Goal: Task Accomplishment & Management: Manage account settings

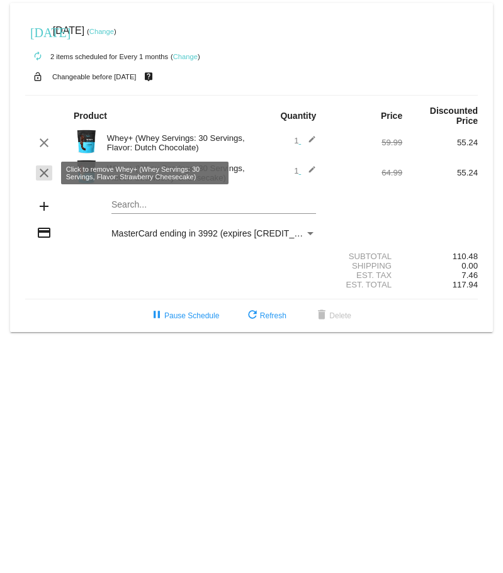
click at [43, 172] on mat-icon "clear" at bounding box center [43, 172] width 15 height 15
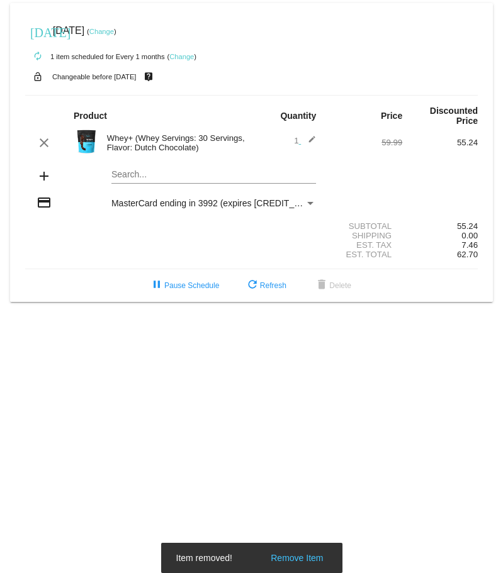
click at [311, 137] on mat-icon "edit" at bounding box center [308, 142] width 15 height 15
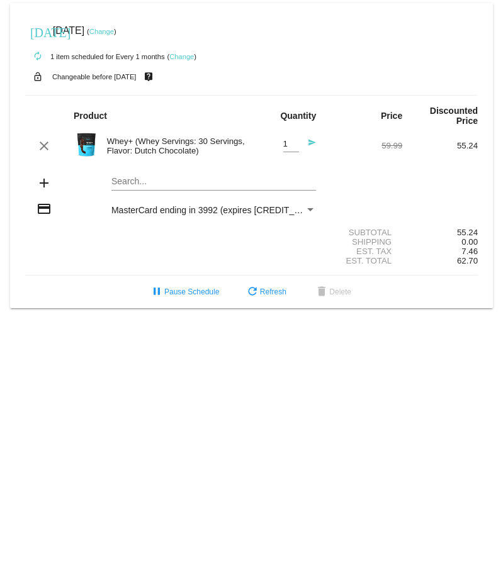
click at [311, 142] on mat-icon "send" at bounding box center [308, 145] width 15 height 15
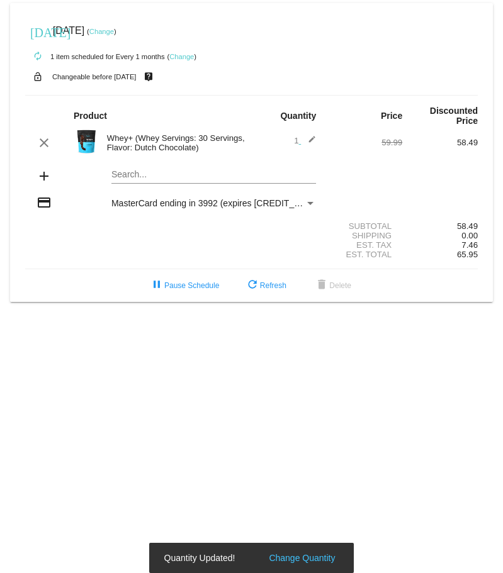
click at [311, 142] on mat-icon "edit" at bounding box center [308, 142] width 15 height 15
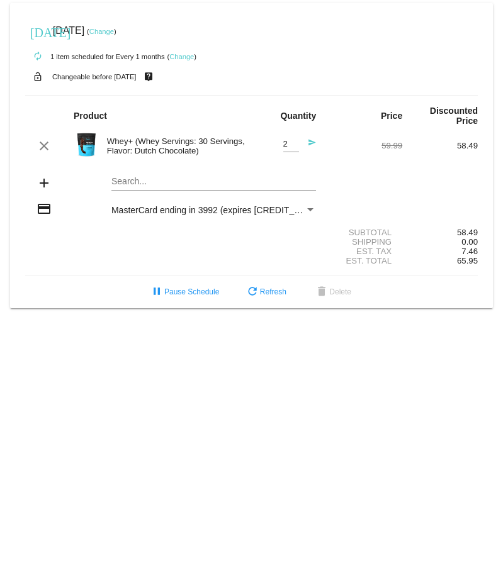
type input "2"
click at [294, 140] on input "2" at bounding box center [291, 144] width 16 height 9
click at [308, 142] on mat-icon "send" at bounding box center [308, 145] width 15 height 15
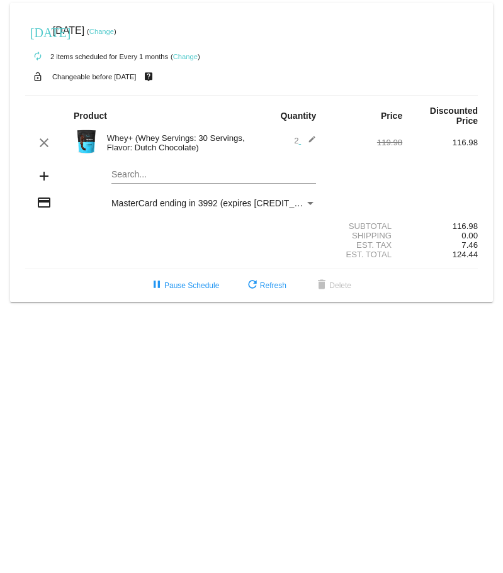
click at [114, 29] on link "Change" at bounding box center [101, 32] width 25 height 8
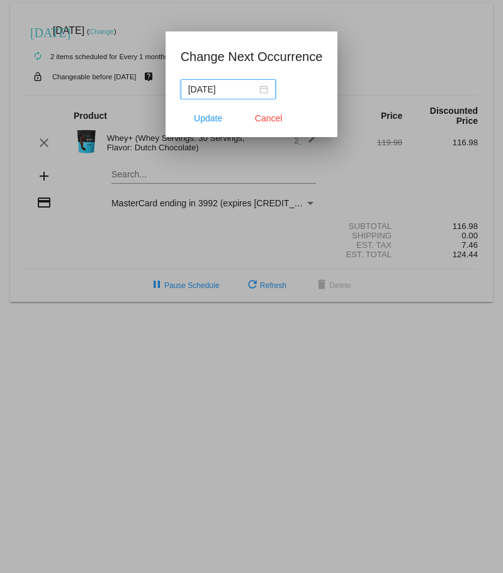
click at [262, 85] on div "[DATE]" at bounding box center [228, 89] width 80 height 14
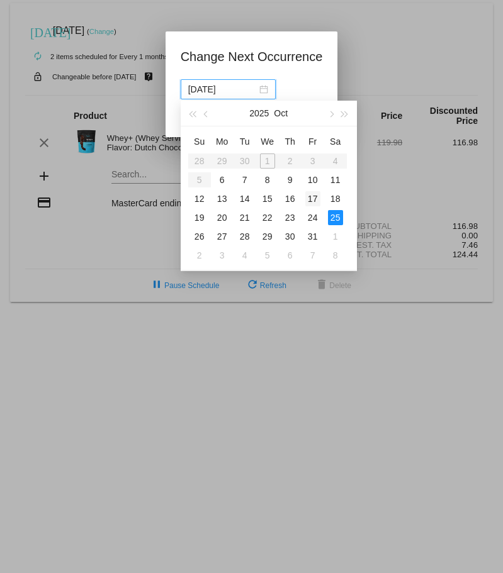
click at [313, 197] on div "17" at bounding box center [312, 198] width 15 height 15
type input "[DATE]"
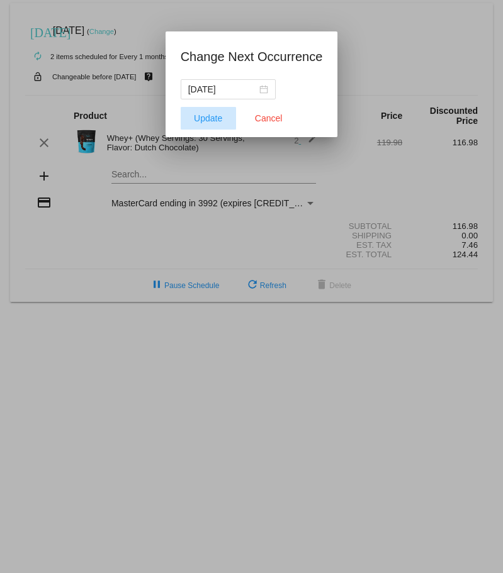
click at [205, 120] on span "Update" at bounding box center [208, 118] width 28 height 10
